Goal: Browse casually: Explore the website without a specific task or goal

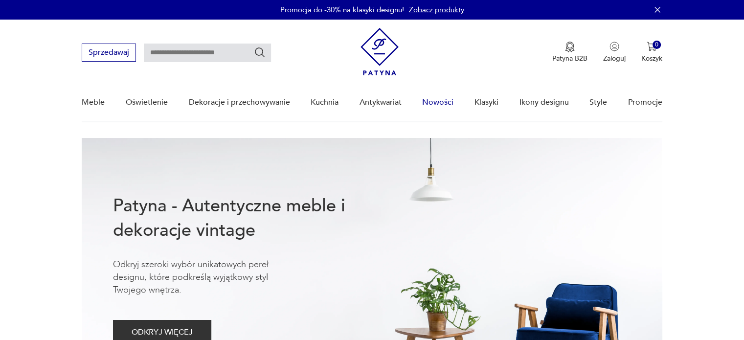
click at [438, 102] on link "Nowości" at bounding box center [437, 103] width 31 height 38
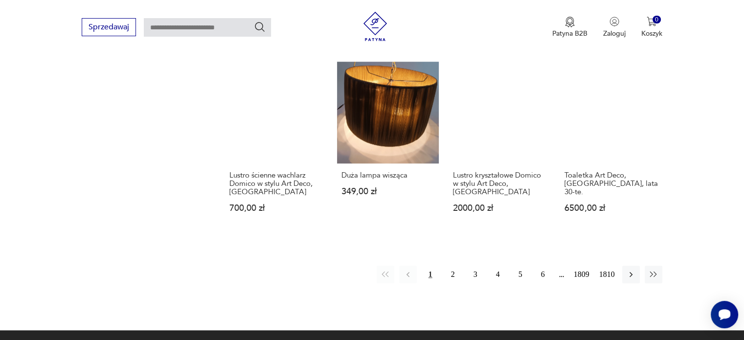
scroll to position [879, 0]
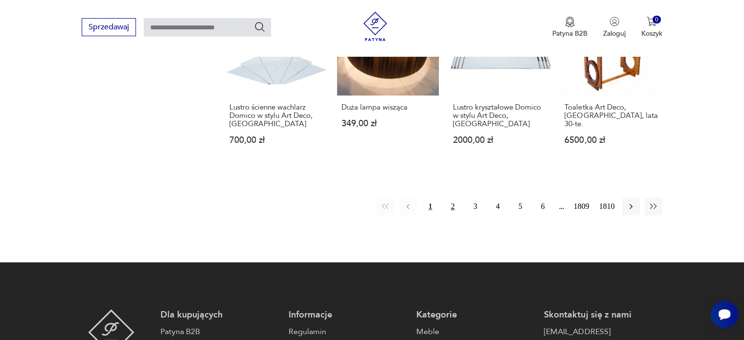
click at [454, 201] on button "2" at bounding box center [453, 207] width 18 height 18
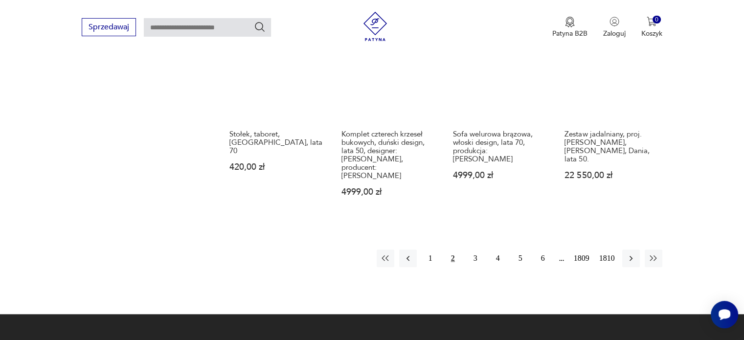
scroll to position [894, 0]
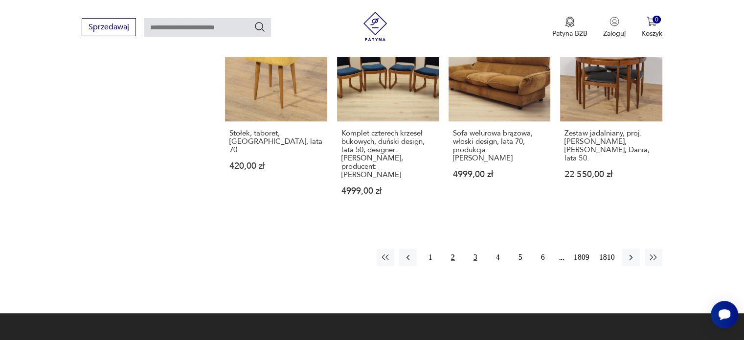
click at [476, 249] on button "3" at bounding box center [476, 258] width 18 height 18
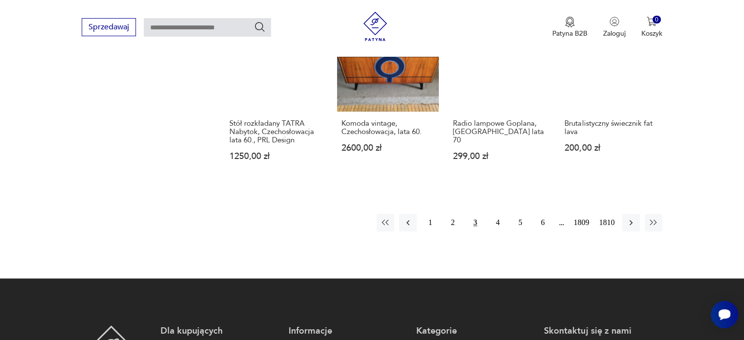
scroll to position [895, 0]
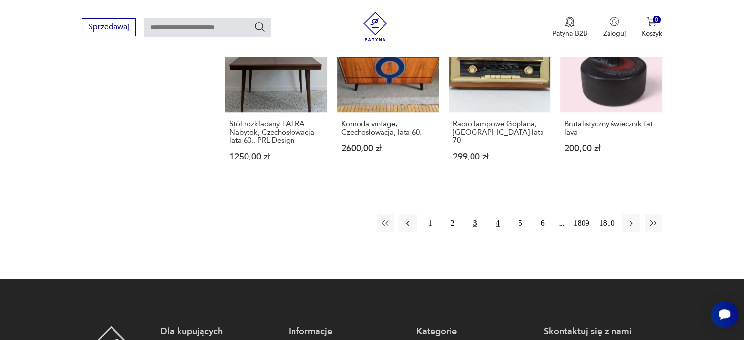
click at [500, 214] on button "4" at bounding box center [498, 223] width 18 height 18
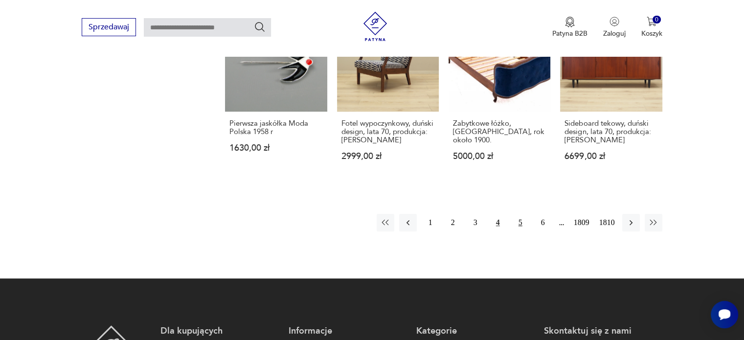
click at [521, 221] on button "5" at bounding box center [521, 223] width 18 height 18
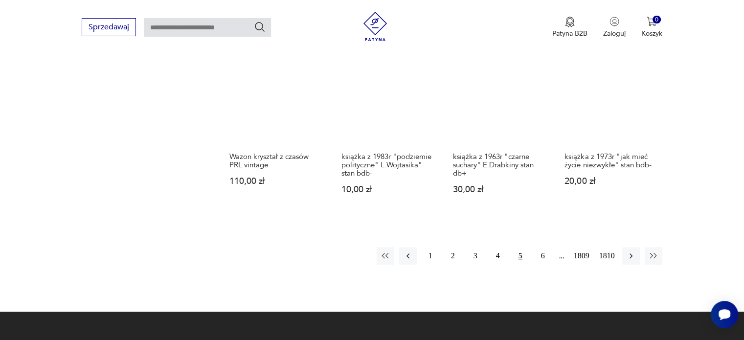
scroll to position [849, 0]
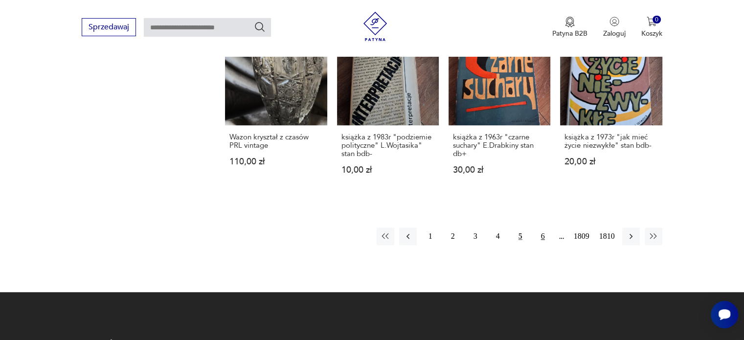
click at [546, 235] on button "6" at bounding box center [543, 236] width 18 height 18
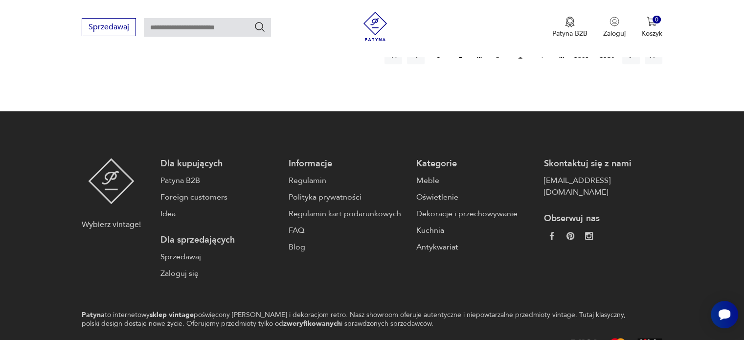
scroll to position [1080, 0]
